Goal: Task Accomplishment & Management: Manage account settings

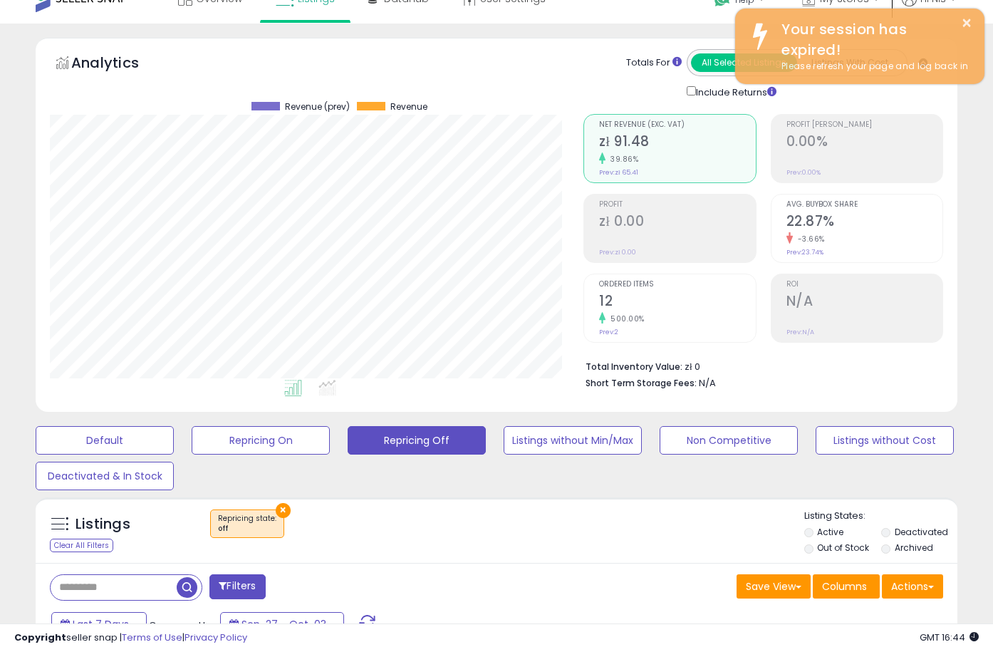
scroll to position [292, 533]
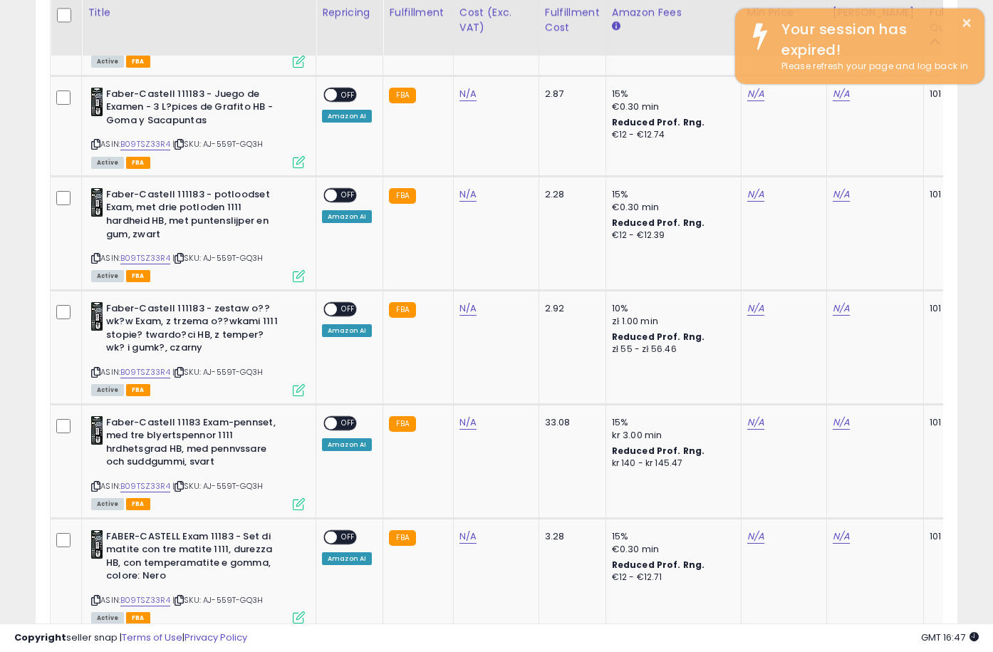
scroll to position [292, 533]
